Goal: Task Accomplishment & Management: Use online tool/utility

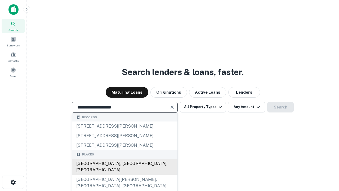
click at [124, 174] on div "[GEOGRAPHIC_DATA], [GEOGRAPHIC_DATA], [GEOGRAPHIC_DATA]" at bounding box center [124, 167] width 105 height 16
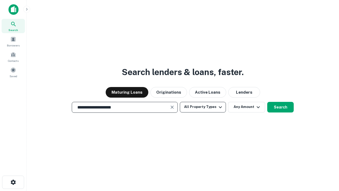
type input "**********"
click at [203, 107] on button "All Property Types" at bounding box center [203, 107] width 46 height 11
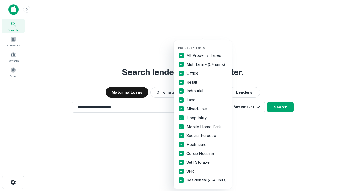
click at [207, 44] on button "button" at bounding box center [207, 44] width 58 height 0
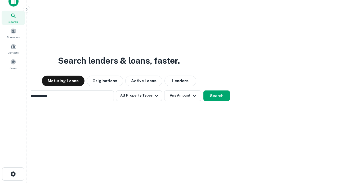
scroll to position [8, 0]
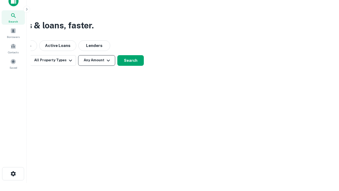
click at [97, 60] on button "Any Amount" at bounding box center [96, 60] width 37 height 11
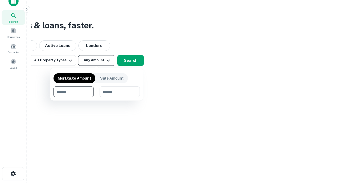
type input "*******"
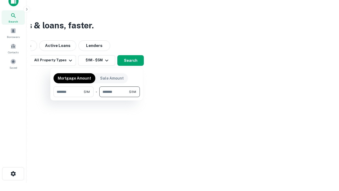
type input "*******"
click at [97, 97] on button "button" at bounding box center [96, 97] width 86 height 0
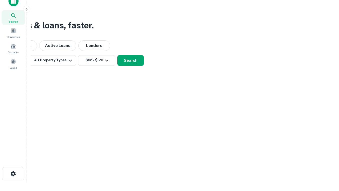
scroll to position [3, 98]
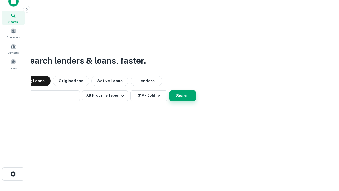
click at [169, 90] on button "Search" at bounding box center [182, 95] width 26 height 11
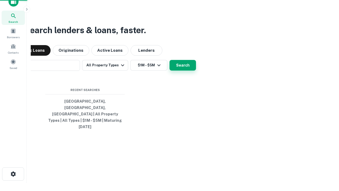
scroll to position [14, 150]
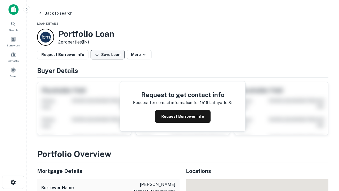
click at [107, 55] on button "Save Loan" at bounding box center [108, 55] width 34 height 10
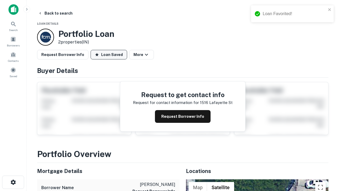
click at [109, 55] on button "Loan Saved" at bounding box center [109, 55] width 37 height 10
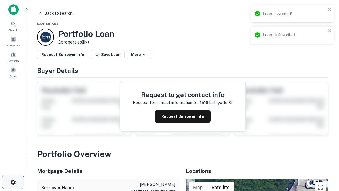
click at [13, 182] on icon "button" at bounding box center [13, 182] width 6 height 6
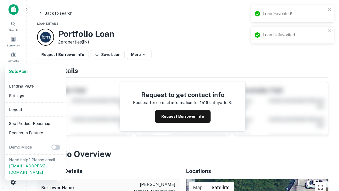
click at [35, 109] on li "Logout" at bounding box center [35, 110] width 57 height 10
